Goal: Task Accomplishment & Management: Use online tool/utility

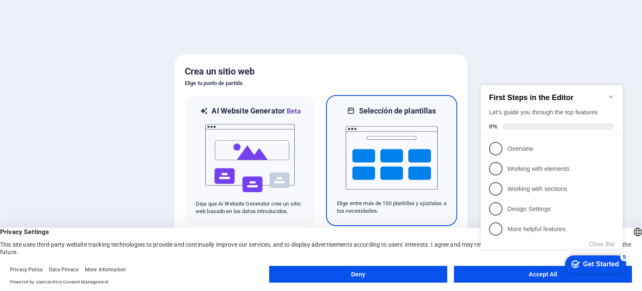
click at [413, 138] on img at bounding box center [392, 158] width 92 height 84
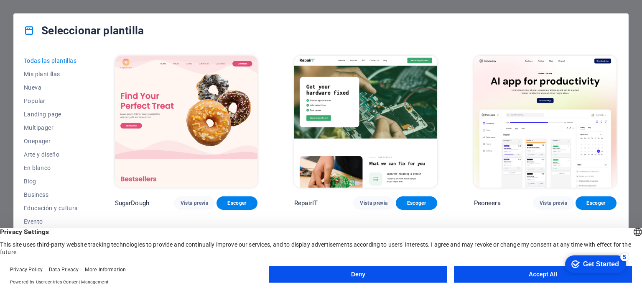
click at [365, 274] on button "Deny" at bounding box center [358, 273] width 178 height 17
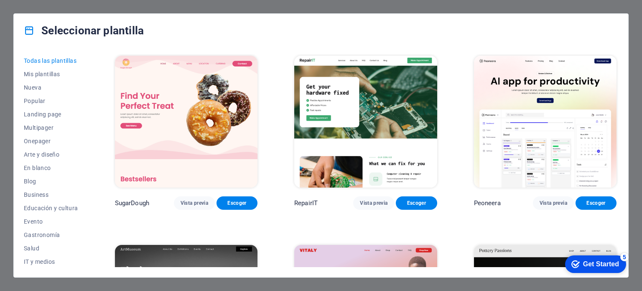
click at [625, 219] on div "Todas las plantillas Mis plantillas Nueva Popular Landing page Multipager Onepa…" at bounding box center [321, 162] width 615 height 230
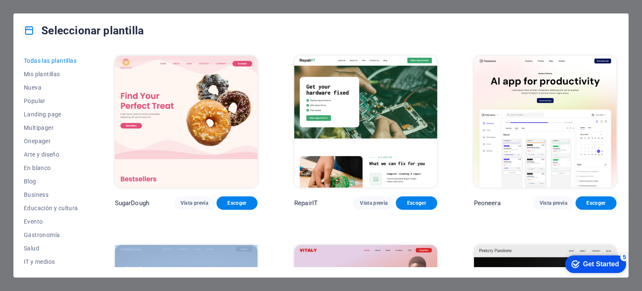
drag, startPoint x: 625, startPoint y: 219, endPoint x: 620, endPoint y: 214, distance: 7.4
click at [620, 214] on div "Todas las plantillas Mis plantillas Nueva Popular Landing page Multipager Onepa…" at bounding box center [321, 162] width 615 height 230
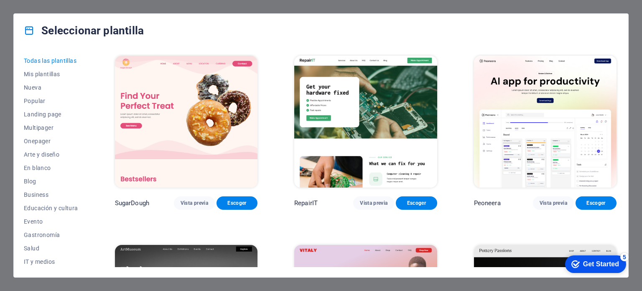
click at [620, 214] on div "Todas las plantillas Mis plantillas Nueva Popular Landing page Multipager Onepa…" at bounding box center [321, 162] width 615 height 230
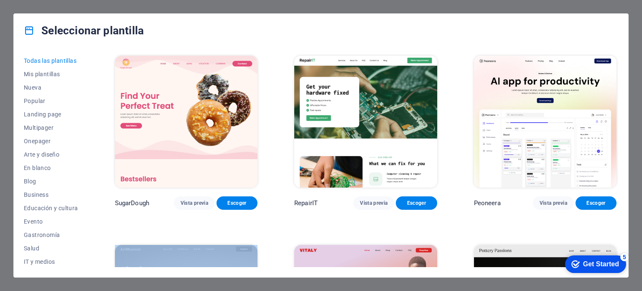
click at [620, 214] on div "Todas las plantillas Mis plantillas Nueva Popular Landing page Multipager Onepa…" at bounding box center [321, 162] width 615 height 230
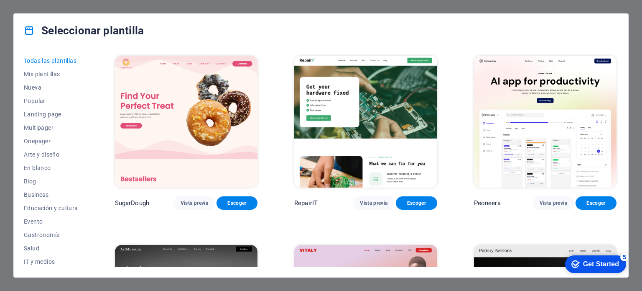
click at [87, 222] on div "Todas las plantillas Mis plantillas Nueva Popular Landing page Multipager Onepa…" at bounding box center [56, 160] width 64 height 213
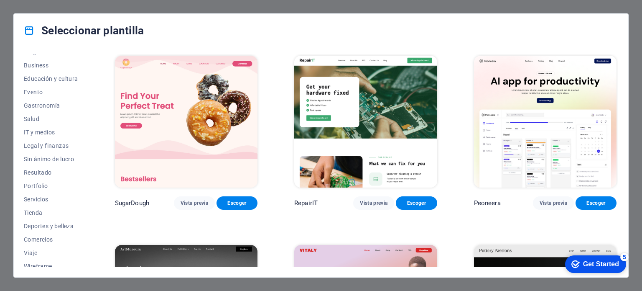
scroll to position [135, 0]
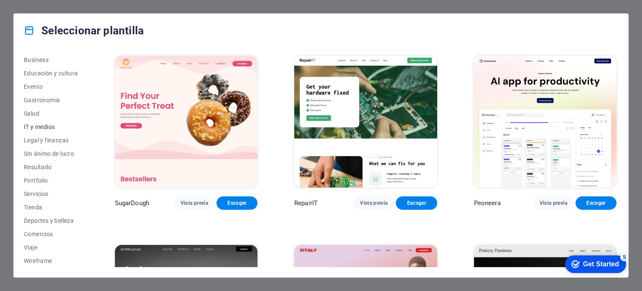
click at [45, 128] on span "IT y medios" at bounding box center [51, 126] width 54 height 7
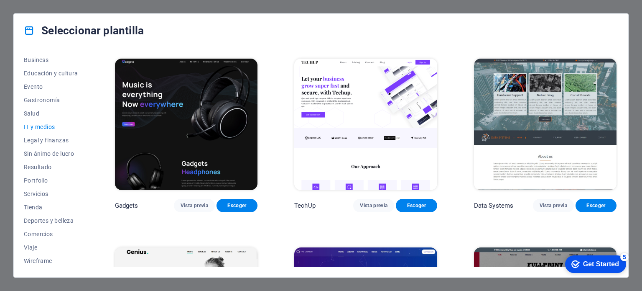
scroll to position [373, 0]
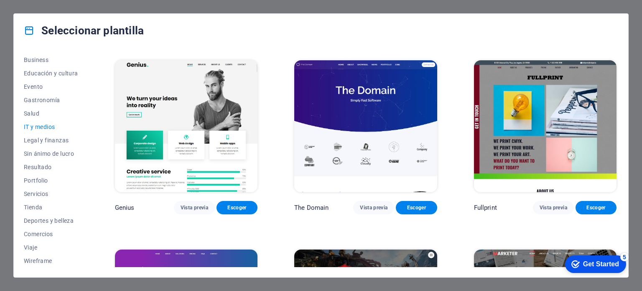
click at [616, 240] on div "RepairIT Vista previa Escoger Peoneera Vista previa Escoger MakeIt Agency Vista…" at bounding box center [365, 42] width 505 height 722
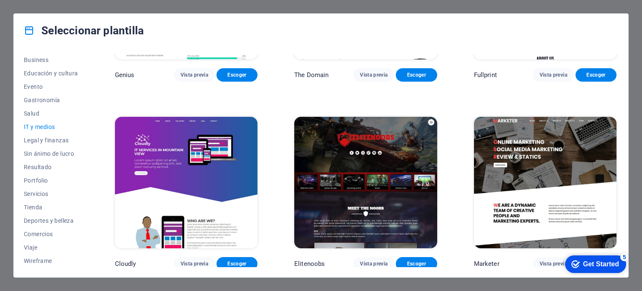
click at [624, 85] on div "Todas las plantillas Mis plantillas Nueva Popular Landing page Multipager Onepa…" at bounding box center [321, 162] width 615 height 230
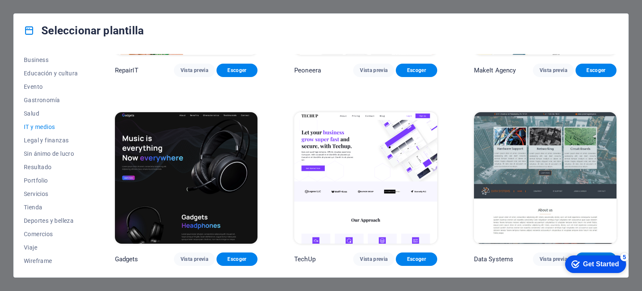
scroll to position [0, 0]
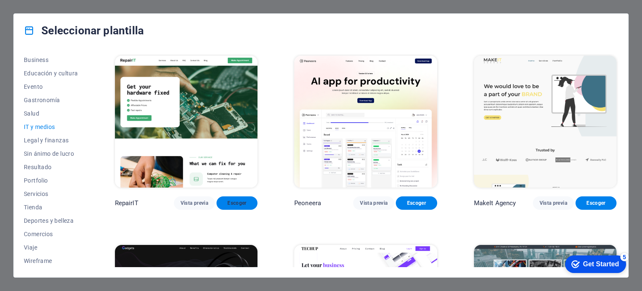
click at [230, 199] on span "Escoger" at bounding box center [237, 202] width 28 height 7
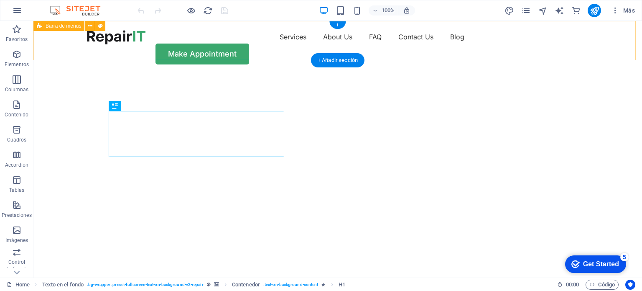
click at [132, 30] on div "Services About Us FAQ Contact Us Blog Make Appointment" at bounding box center [337, 47] width 609 height 53
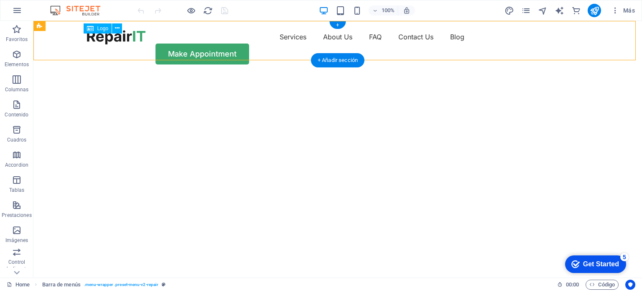
drag, startPoint x: 132, startPoint y: 30, endPoint x: 132, endPoint y: 41, distance: 11.7
click at [132, 41] on div "Services About Us FAQ Contact Us Blog Make Appointment" at bounding box center [337, 47] width 609 height 53
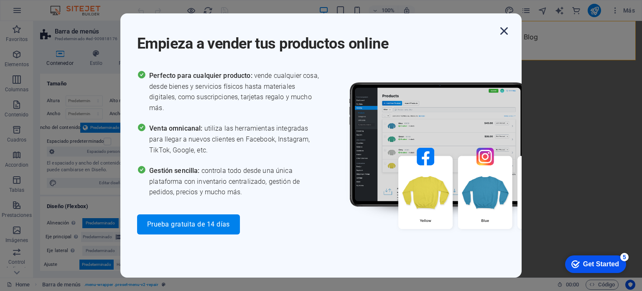
click at [507, 29] on icon "button" at bounding box center [504, 30] width 15 height 15
